Goal: Task Accomplishment & Management: Complete application form

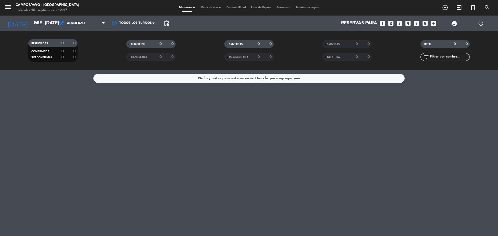
click at [407, 22] on icon "looks_4" at bounding box center [408, 23] width 7 height 7
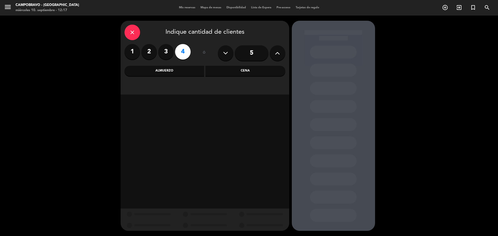
click at [185, 74] on div "Almuerzo" at bounding box center [165, 71] width 80 height 10
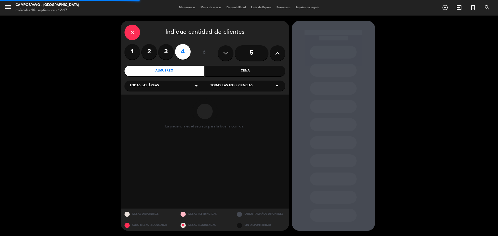
drag, startPoint x: 151, startPoint y: 85, endPoint x: 145, endPoint y: 90, distance: 8.0
click at [151, 85] on span "Todas las áreas" at bounding box center [144, 85] width 29 height 5
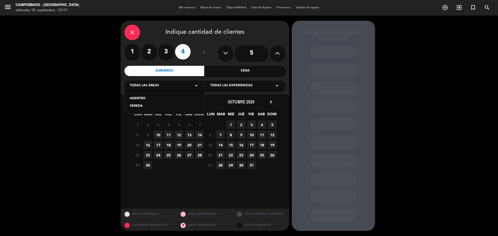
click at [141, 97] on div "ADENTRO" at bounding box center [165, 98] width 70 height 5
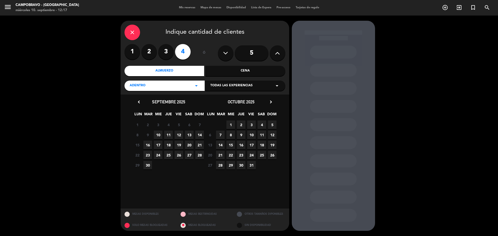
click at [168, 135] on span "11" at bounding box center [168, 135] width 9 height 9
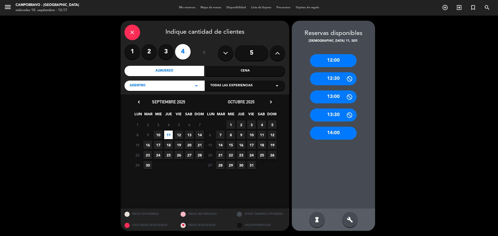
drag, startPoint x: 341, startPoint y: 136, endPoint x: 291, endPoint y: 116, distance: 54.0
click at [338, 134] on div "14:00" at bounding box center [333, 133] width 47 height 13
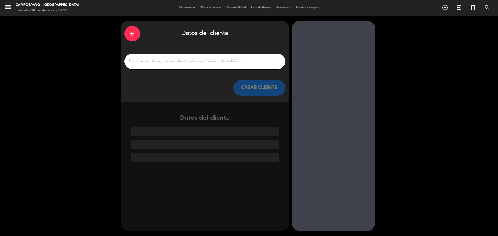
click at [173, 63] on input "1" at bounding box center [204, 61] width 153 height 7
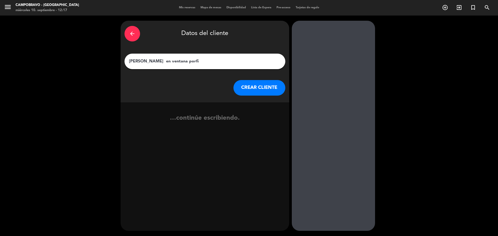
type input "[PERSON_NAME] en ventana porfi"
click at [257, 87] on button "CREAR CLIENTE" at bounding box center [259, 88] width 52 height 16
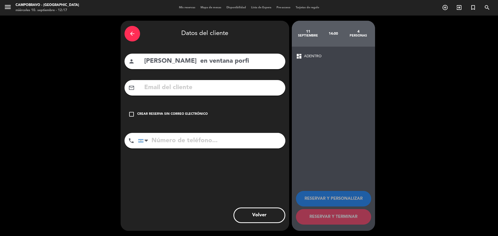
click at [133, 115] on icon "check_box_outline_blank" at bounding box center [131, 114] width 6 height 6
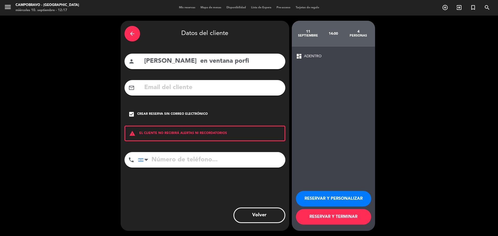
click at [199, 164] on input "tel" at bounding box center [211, 160] width 147 height 16
type input "1164467481"
click at [331, 216] on button "RESERVAR Y TERMINAR" at bounding box center [333, 217] width 75 height 16
